Goal: Information Seeking & Learning: Learn about a topic

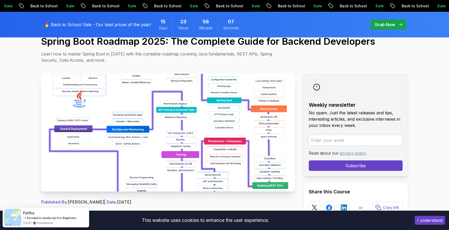
scroll to position [57, 0]
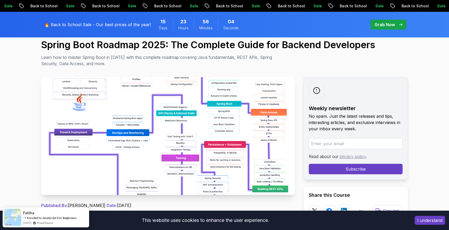
click at [205, 137] on img at bounding box center [168, 136] width 254 height 118
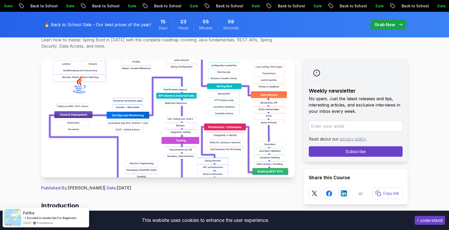
scroll to position [78, 0]
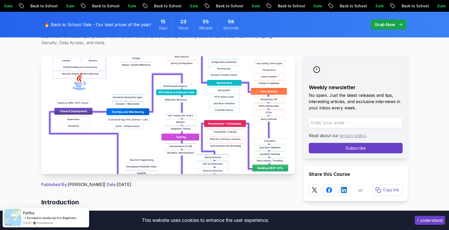
click at [206, 151] on img at bounding box center [168, 115] width 254 height 118
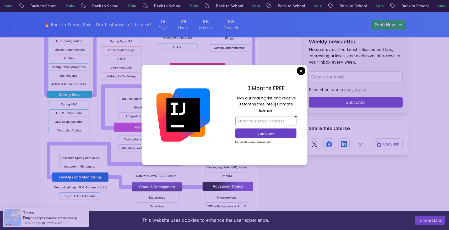
scroll to position [572, 0]
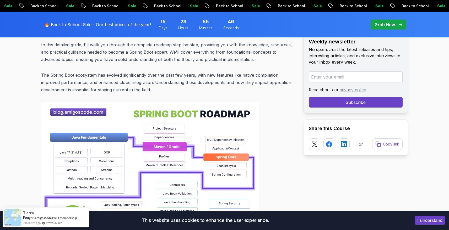
scroll to position [214, 0]
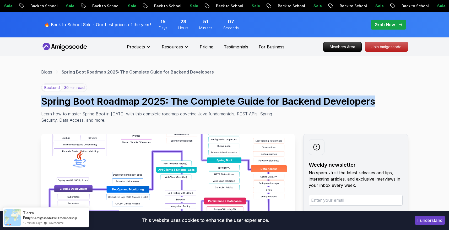
drag, startPoint x: 42, startPoint y: 102, endPoint x: 376, endPoint y: 105, distance: 334.5
click at [376, 105] on h1 "Spring Boot Roadmap 2025: The Complete Guide for Backend Developers" at bounding box center [224, 101] width 367 height 10
copy h1 "Spring Boot Roadmap 2025: The Complete Guide for Backend Developers"
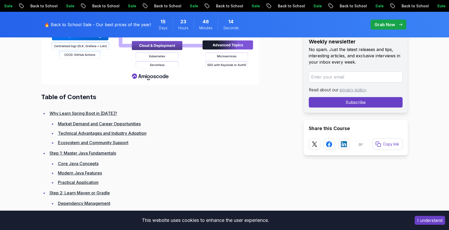
scroll to position [676, 0]
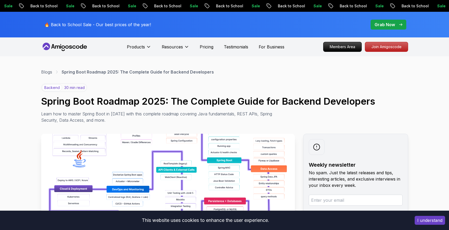
scroll to position [144, 0]
